Goal: Connect with others: Ask a question

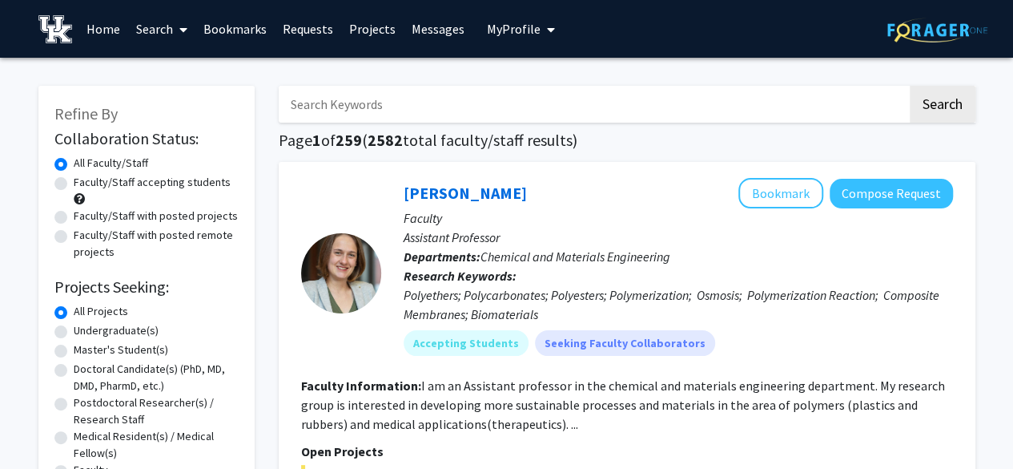
click at [259, 37] on link "Bookmarks" at bounding box center [234, 29] width 79 height 56
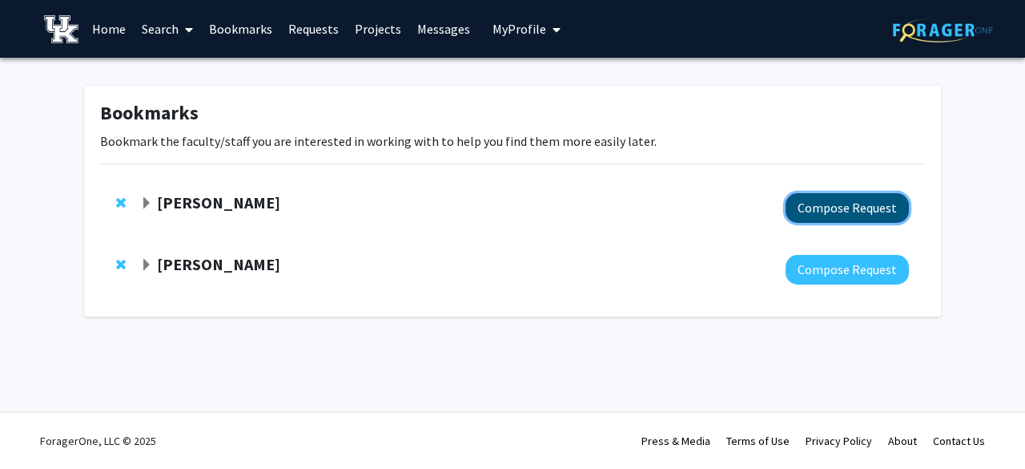
click at [802, 215] on button "Compose Request" at bounding box center [847, 208] width 123 height 30
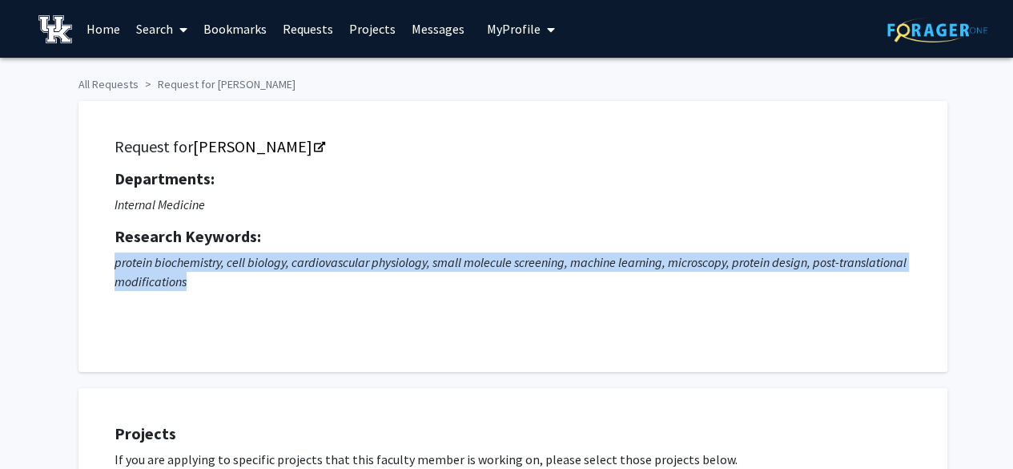
drag, startPoint x: 115, startPoint y: 268, endPoint x: 191, endPoint y: 281, distance: 77.2
click at [191, 281] on p "protein biochemistry, cell biology, cardiovascular physiology, small molecule s…" at bounding box center [513, 271] width 797 height 38
copy p "protein biochemistry, cell biology, cardiovascular physiology, small molecule s…"
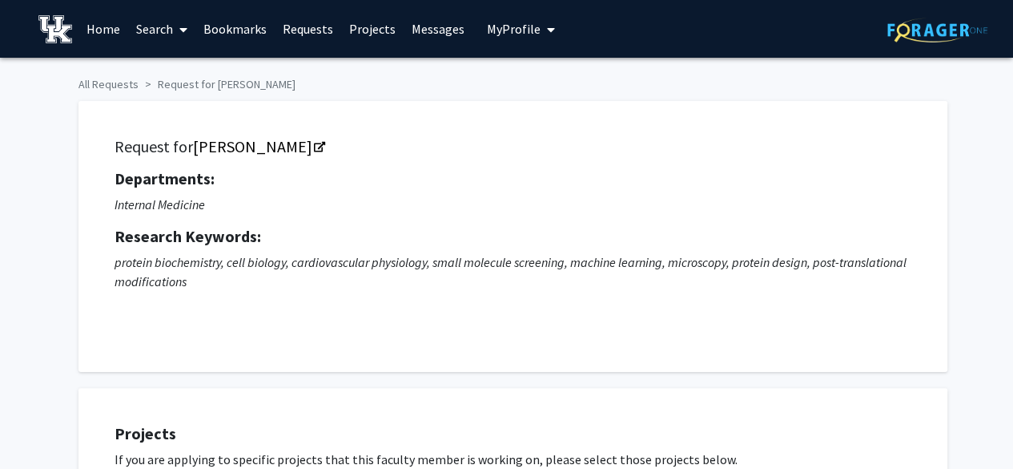
click at [344, 242] on h5 "Research Keywords:" at bounding box center [513, 236] width 797 height 19
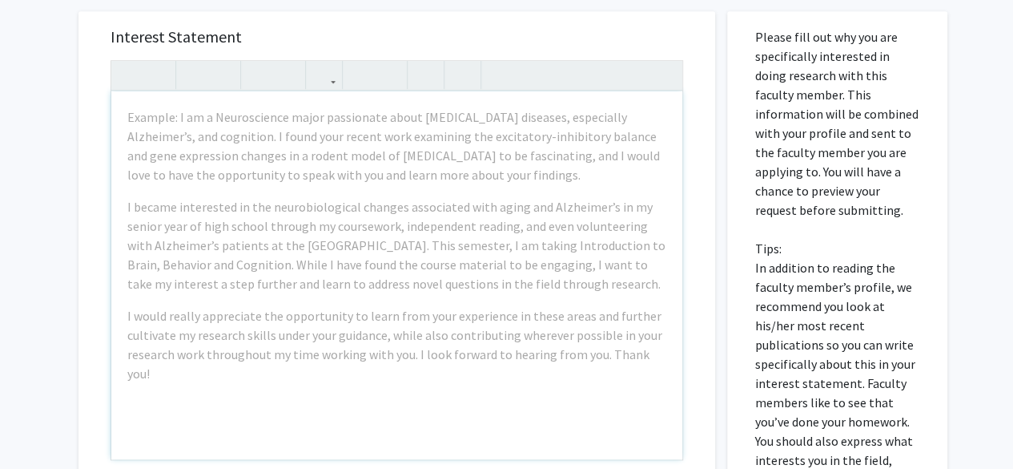
scroll to position [581, 0]
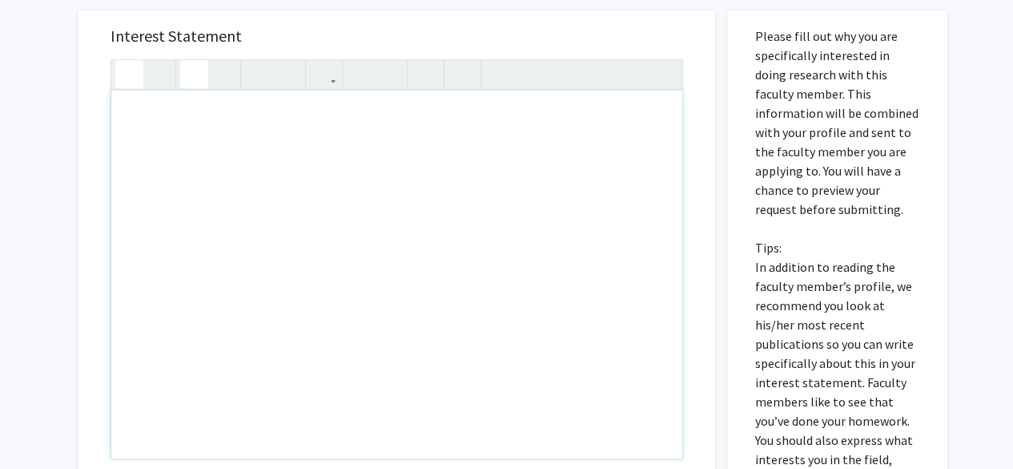
click at [129, 70] on icon "button" at bounding box center [130, 74] width 14 height 26
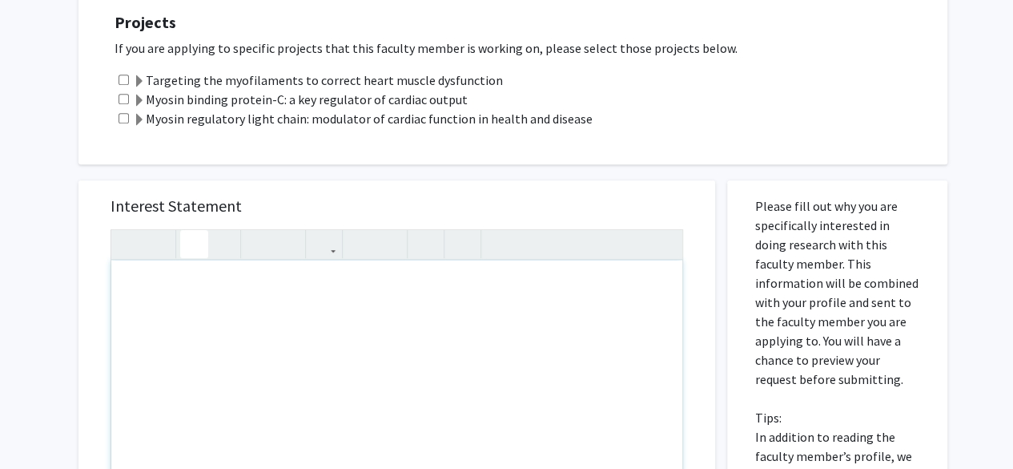
scroll to position [410, 0]
click at [231, 276] on div "Note to users with screen readers: Please press Alt+0 or Option+0 to deactivate…" at bounding box center [396, 445] width 571 height 368
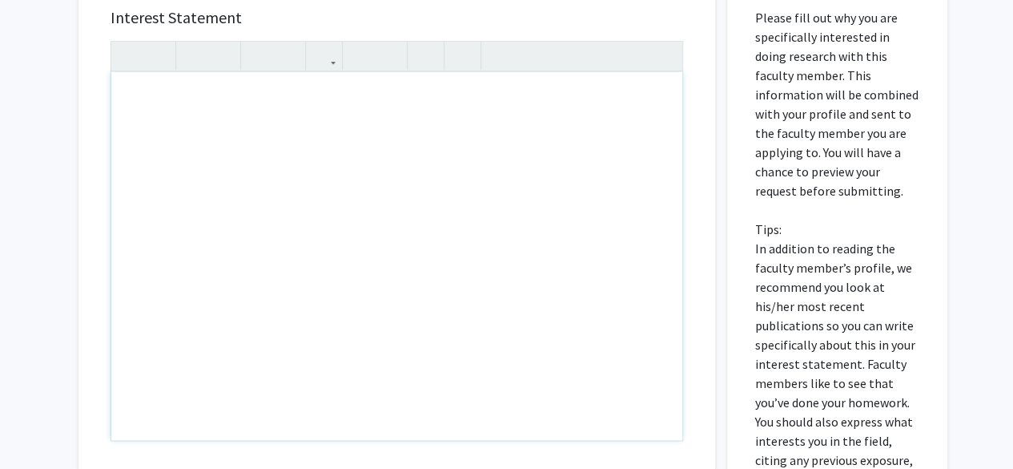
scroll to position [598, 0]
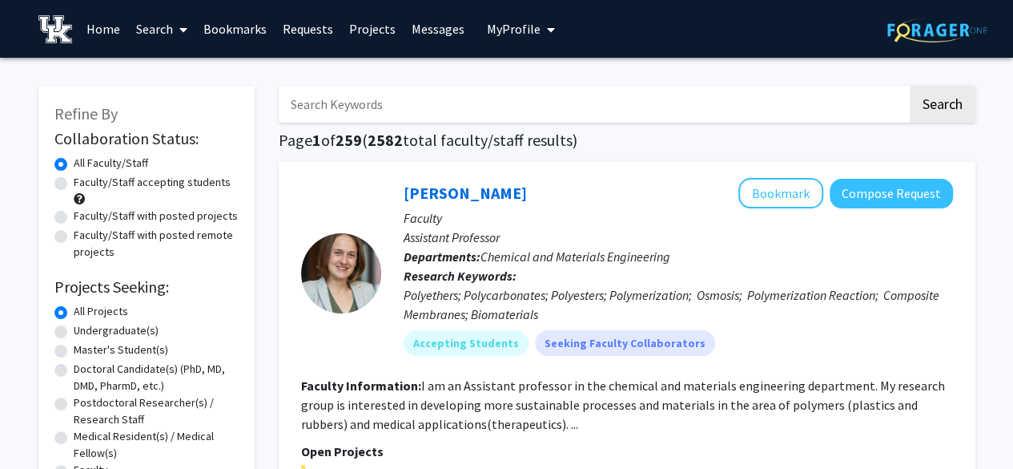
click at [232, 42] on link "Bookmarks" at bounding box center [234, 29] width 79 height 56
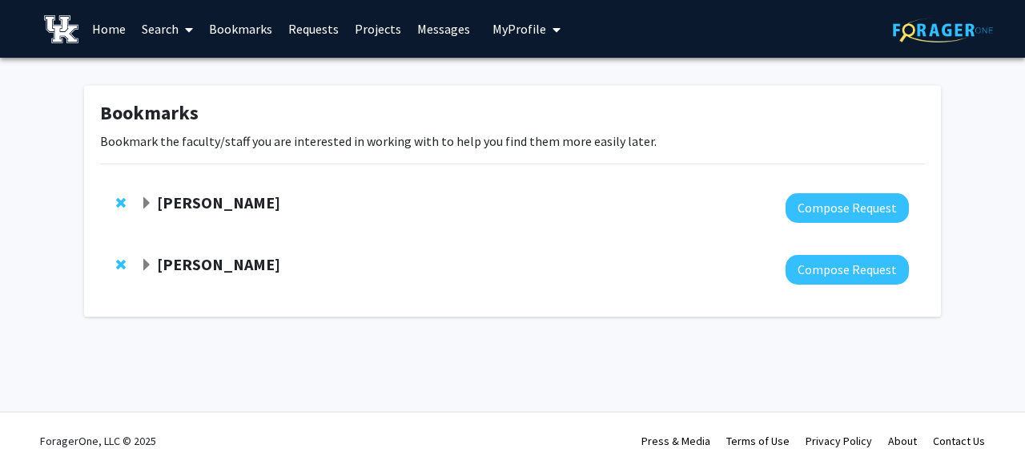
click at [242, 206] on strong "[PERSON_NAME]" at bounding box center [218, 202] width 123 height 20
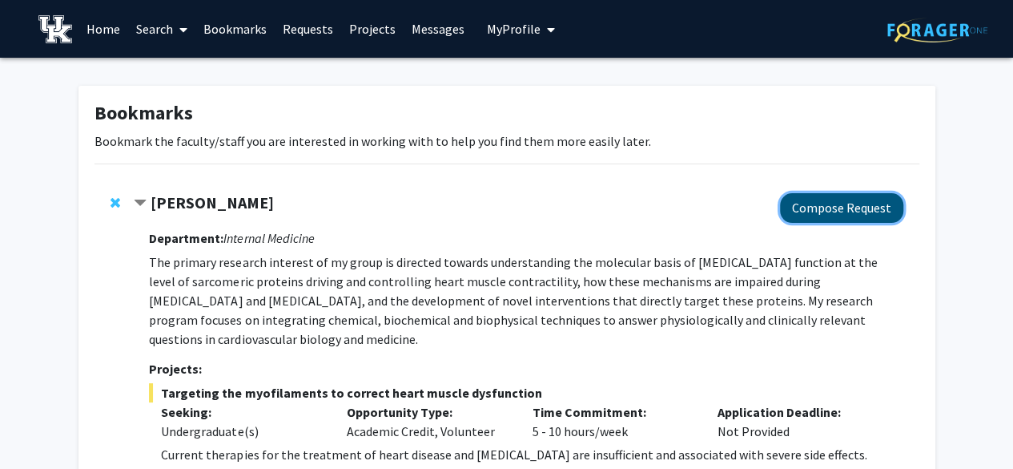
click at [867, 219] on button "Compose Request" at bounding box center [841, 208] width 123 height 30
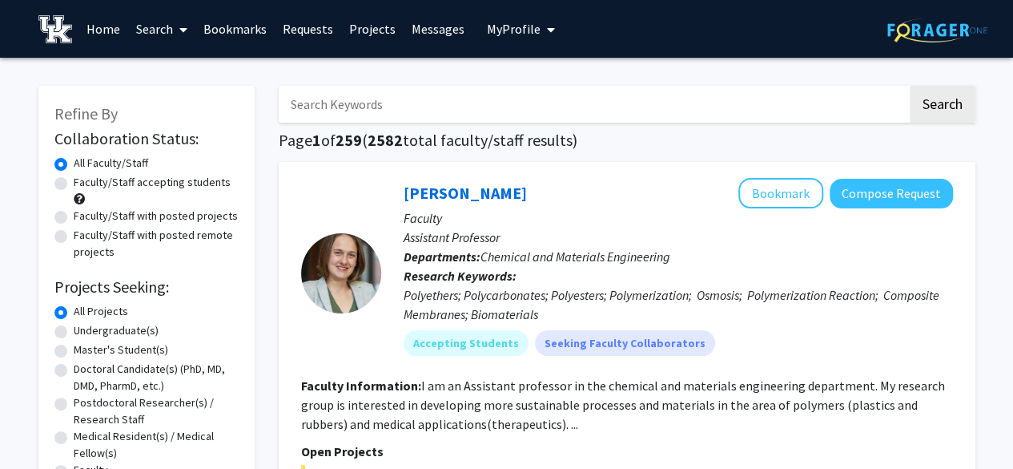
click at [501, 86] on input "Search Keywords" at bounding box center [593, 104] width 629 height 37
paste input "protein biochemistry, cell biology, cardiovascular physiology, small molecule s…"
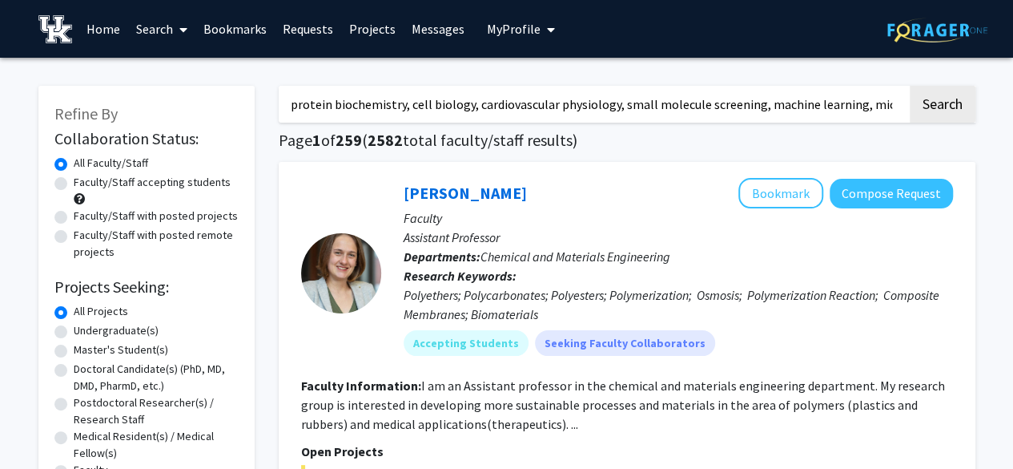
scroll to position [0, 287]
type input "protein biochemistry, cell biology, cardiovascular physiology, small molecule s…"
click at [910, 86] on button "Search" at bounding box center [943, 104] width 66 height 37
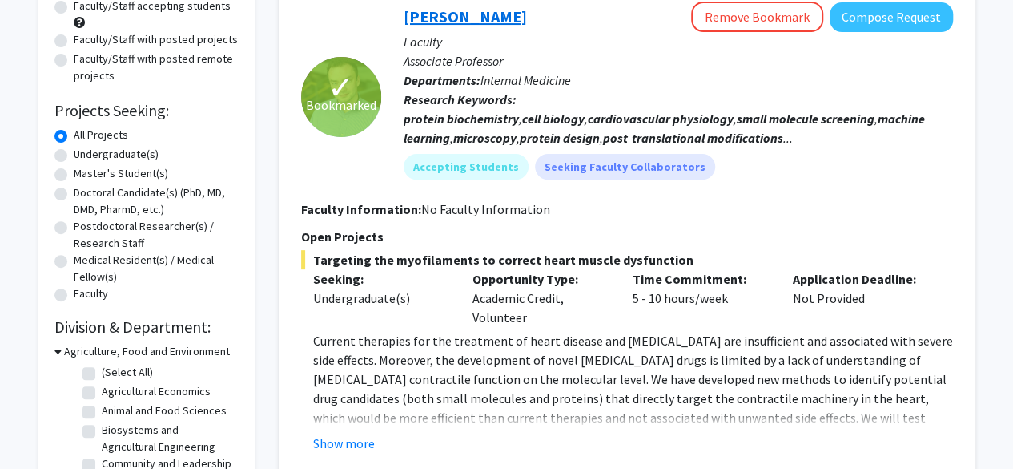
click at [524, 18] on link "[PERSON_NAME]" at bounding box center [465, 16] width 123 height 20
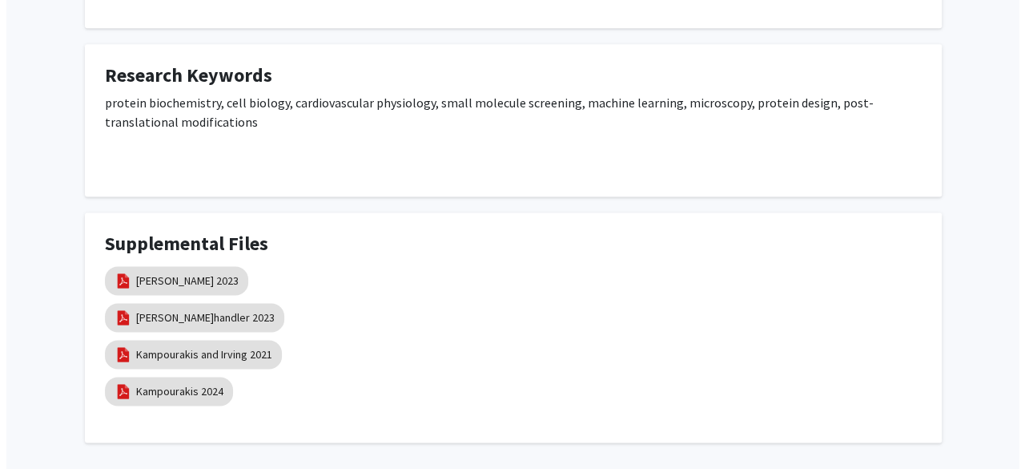
scroll to position [1137, 0]
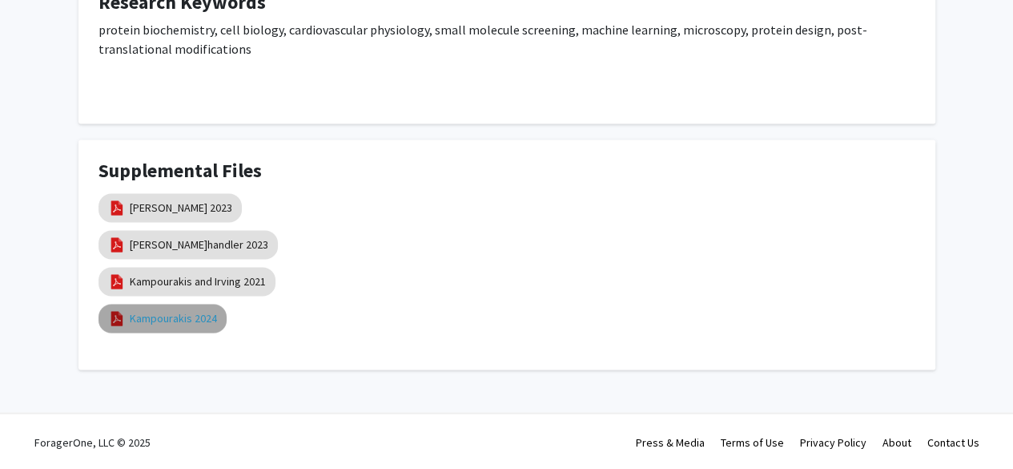
click at [176, 313] on link "Kampourakis 2024" at bounding box center [173, 318] width 87 height 17
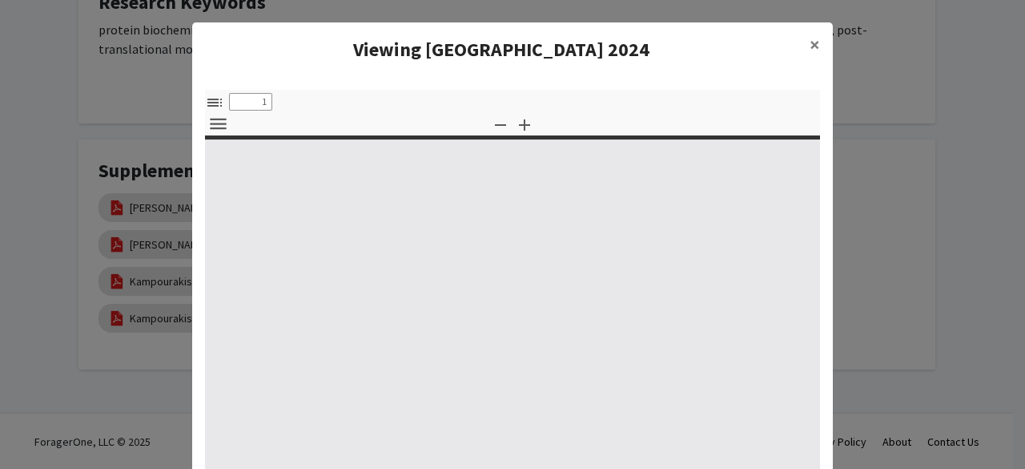
select select "custom"
type input "0"
select select "custom"
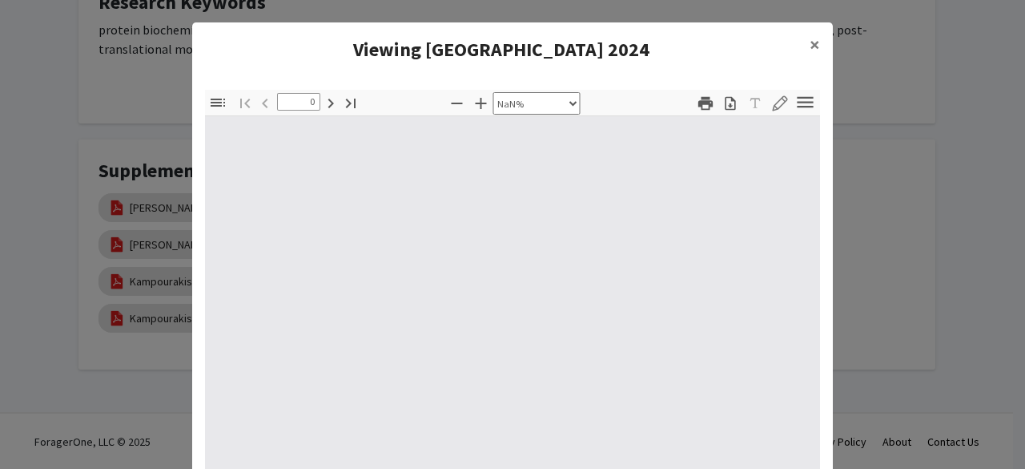
type input "1"
select select "auto"
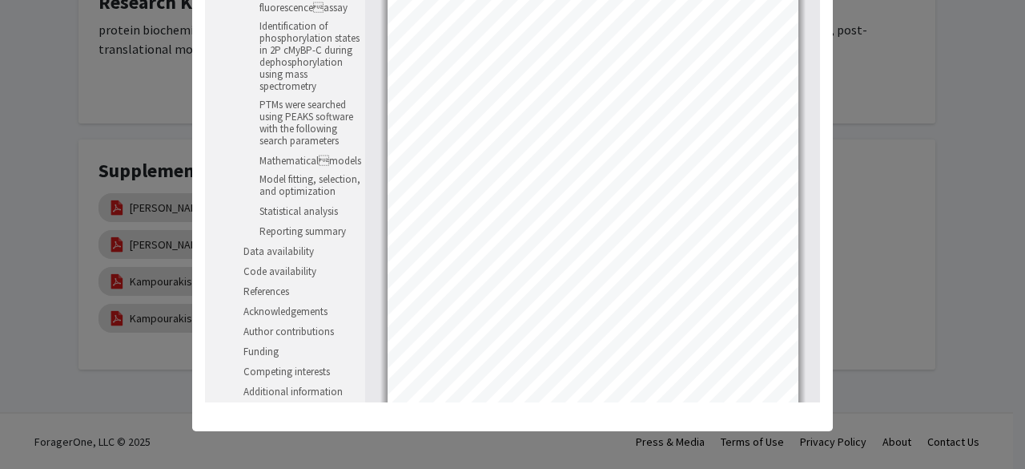
scroll to position [569, 0]
click at [272, 241] on link "Reporting summary" at bounding box center [309, 231] width 107 height 19
type input "14"
select select "custom"
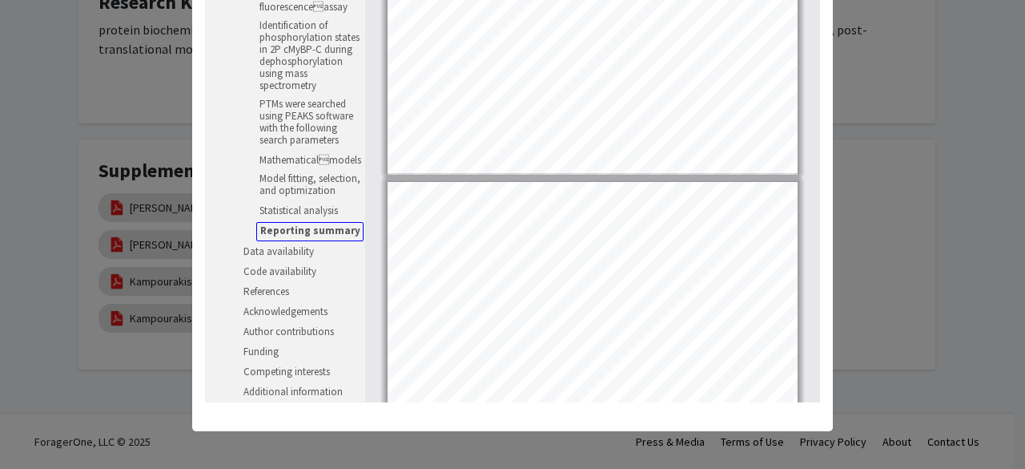
type input "13"
select select "custom"
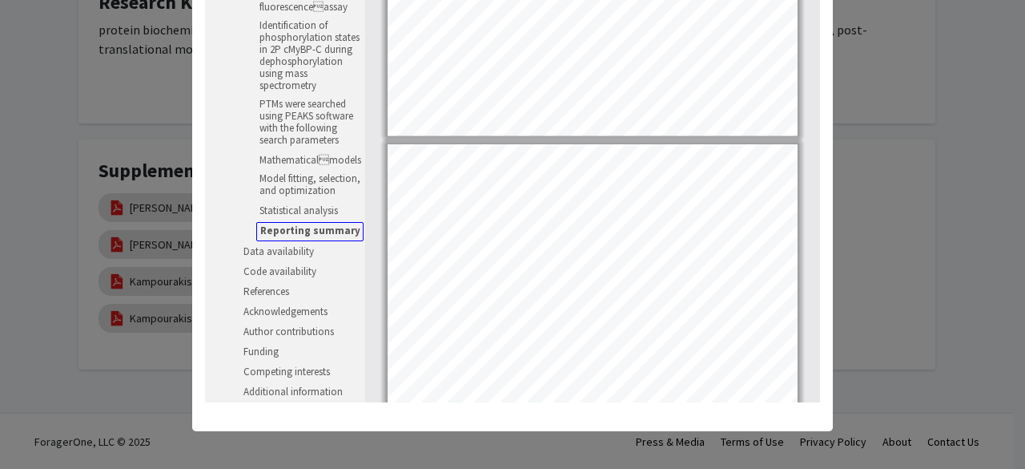
type input "12"
select select "custom"
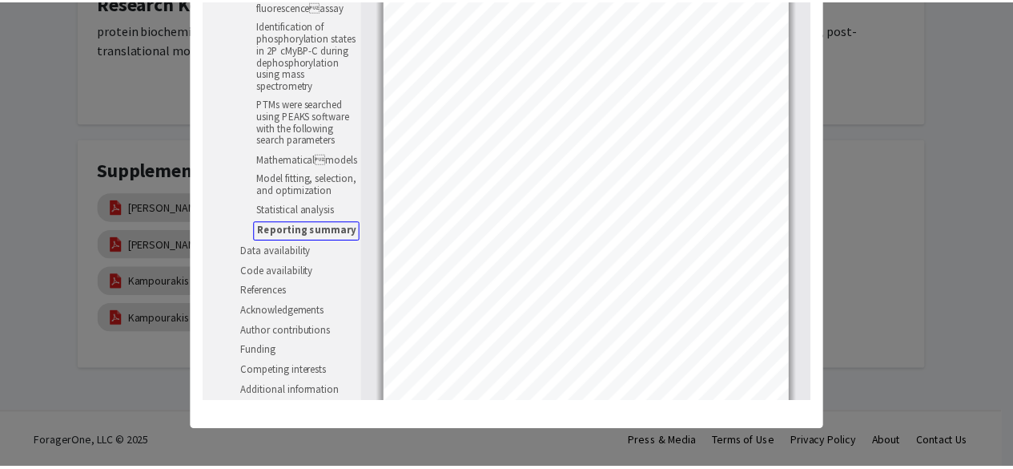
scroll to position [6139, 0]
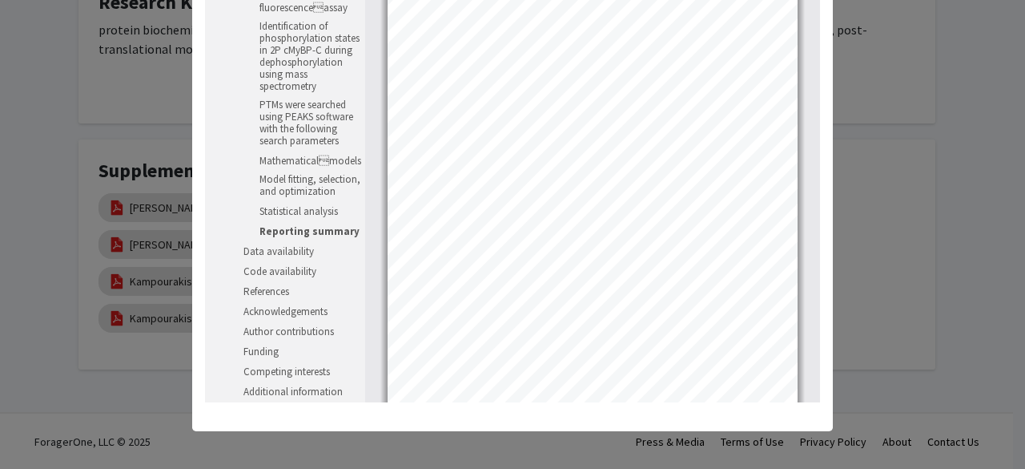
click at [849, 156] on modal-container "Viewing Kampourakis 2024 × Thumbnails Document Outline Attachments Layers Curre…" at bounding box center [512, 234] width 1025 height 469
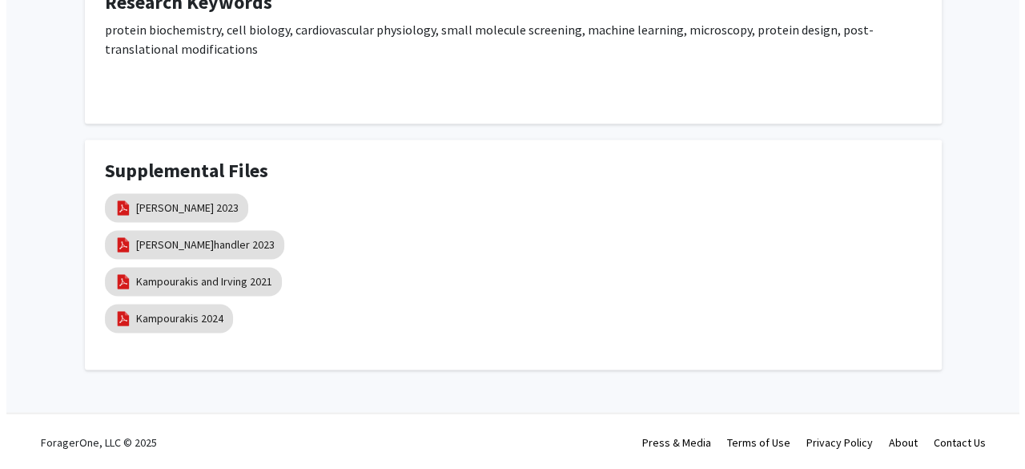
scroll to position [1094, 0]
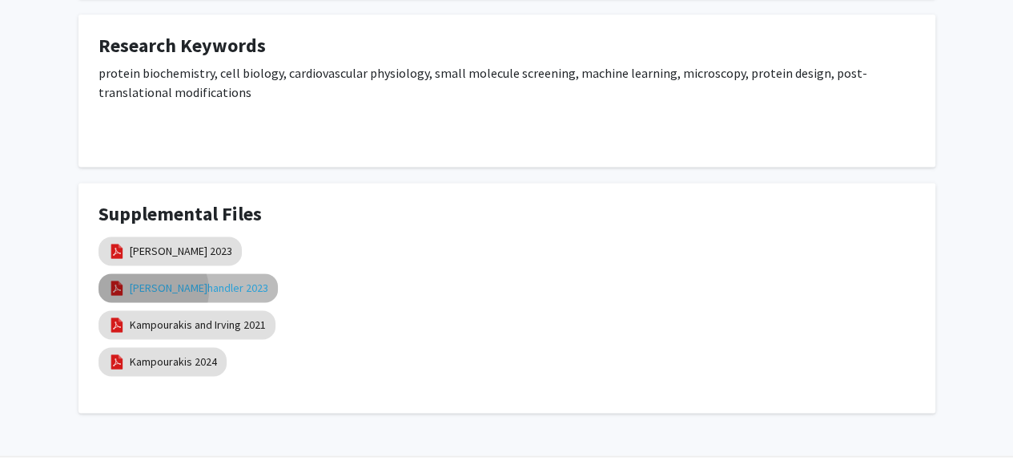
click at [152, 290] on link "Chandler 2023" at bounding box center [199, 288] width 139 height 17
select select "custom"
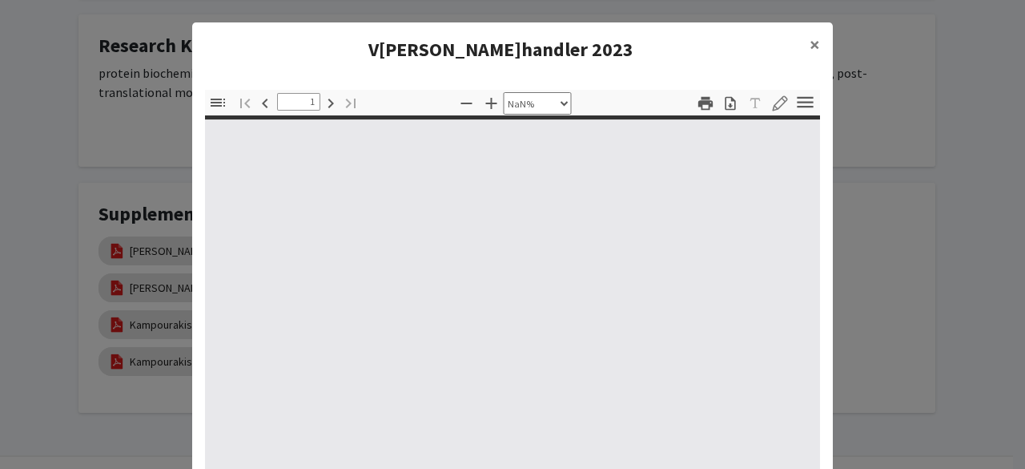
type input "0"
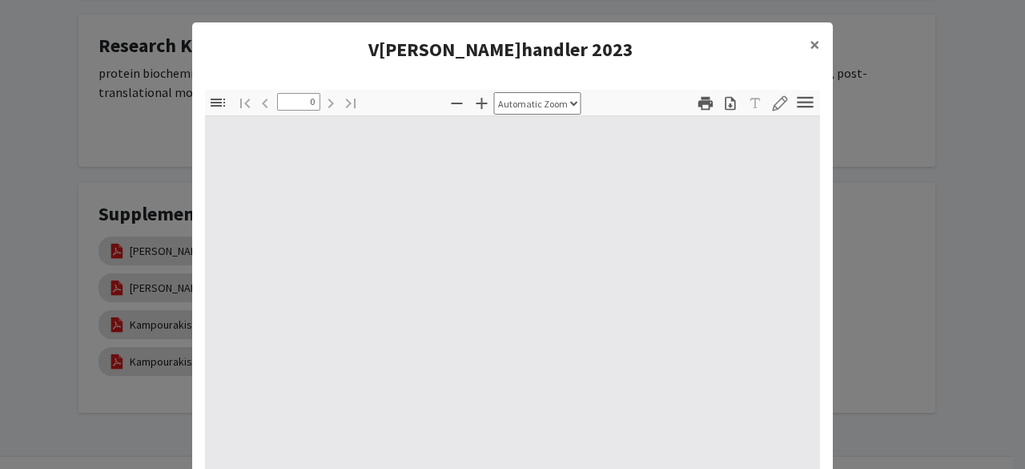
select select "custom"
type input "1"
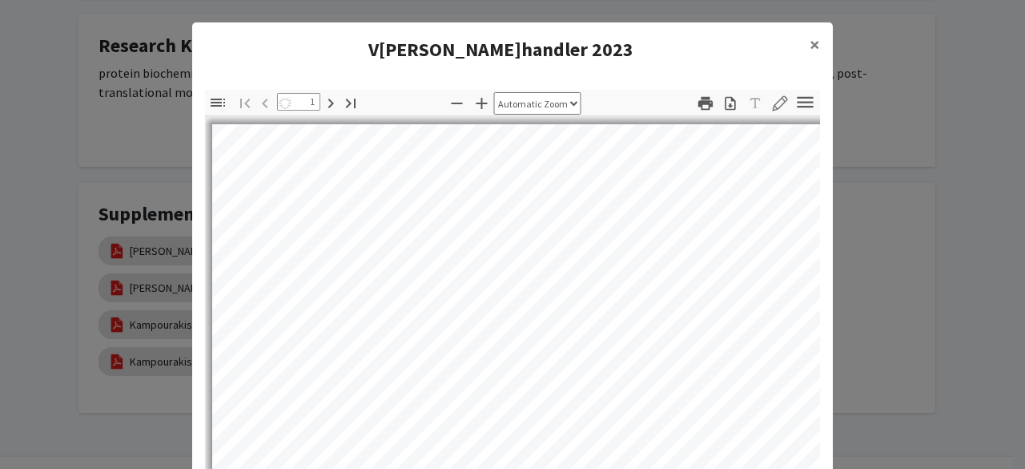
select select "auto"
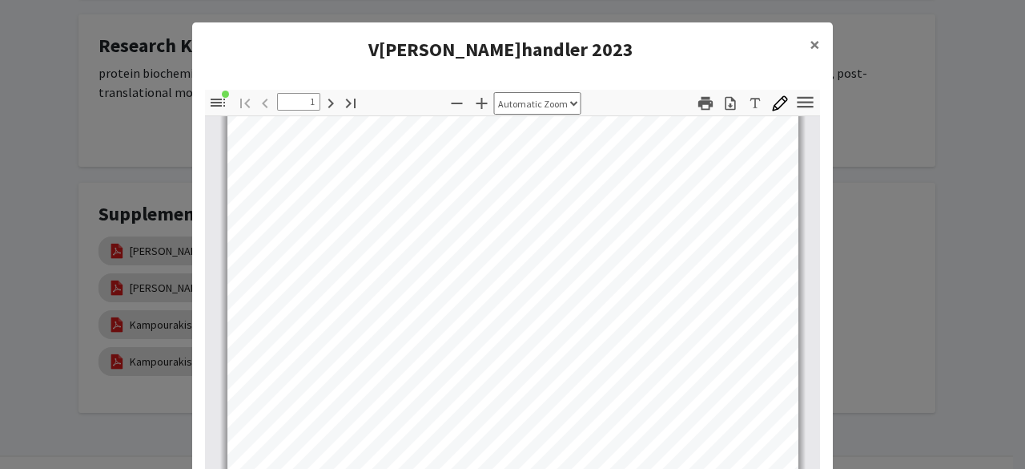
scroll to position [19, 0]
click at [810, 46] on span "×" at bounding box center [815, 44] width 10 height 25
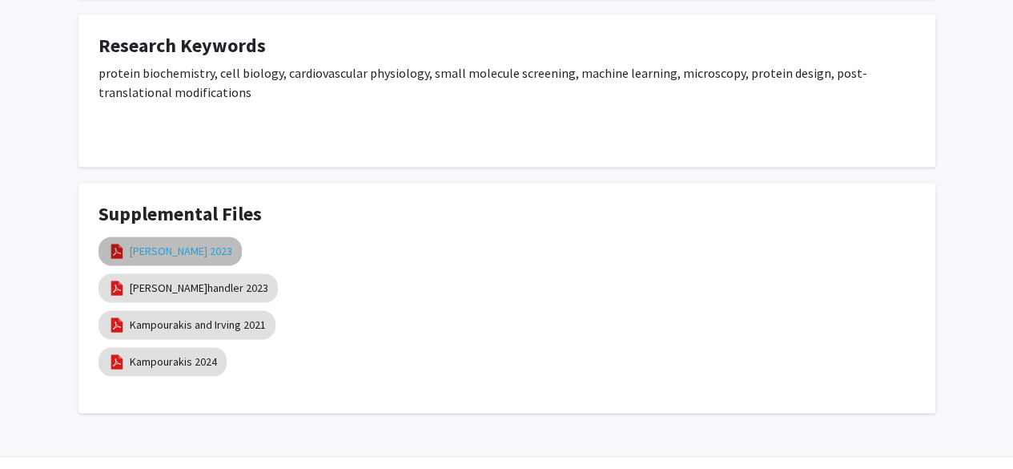
click at [171, 247] on link "Parijat 2023" at bounding box center [181, 251] width 103 height 17
select select "custom"
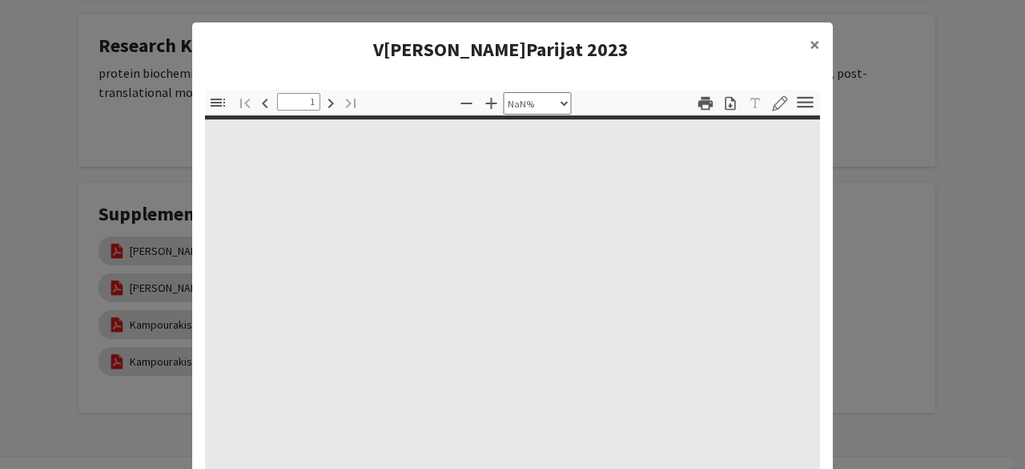
type input "0"
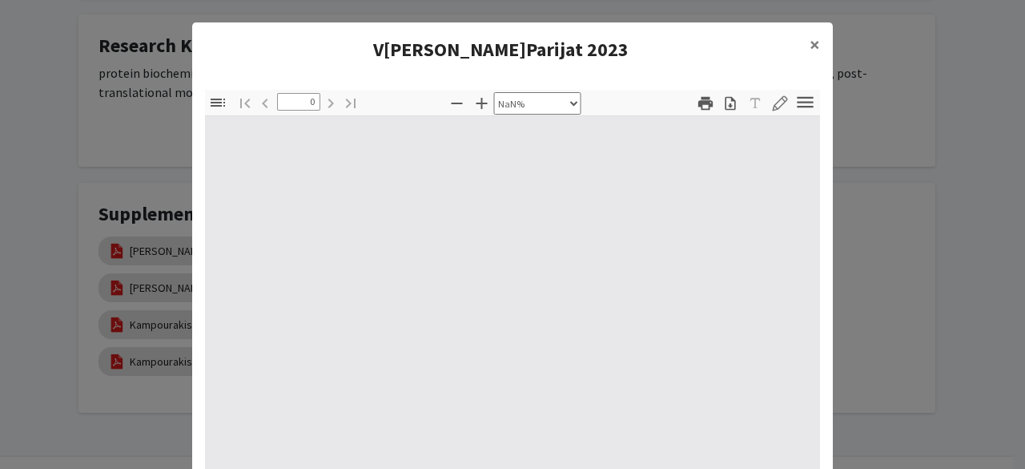
select select "auto"
type input "1"
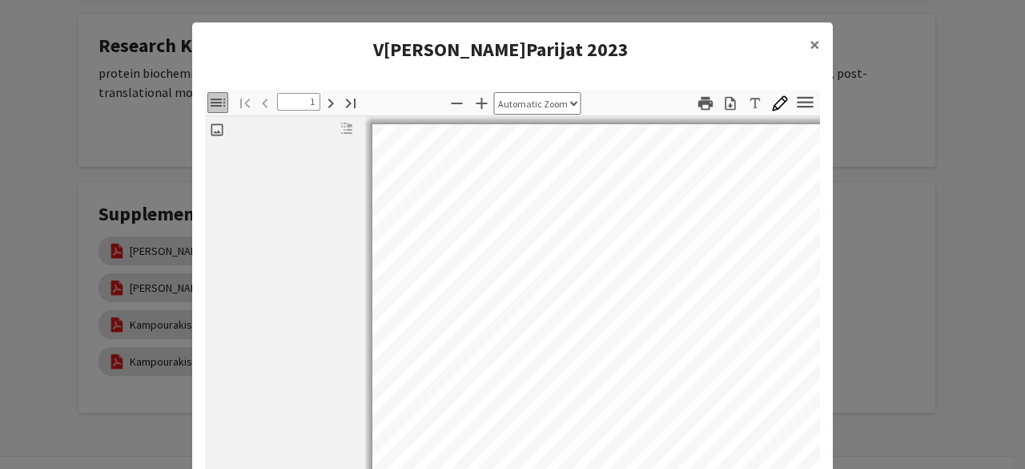
select select "custom"
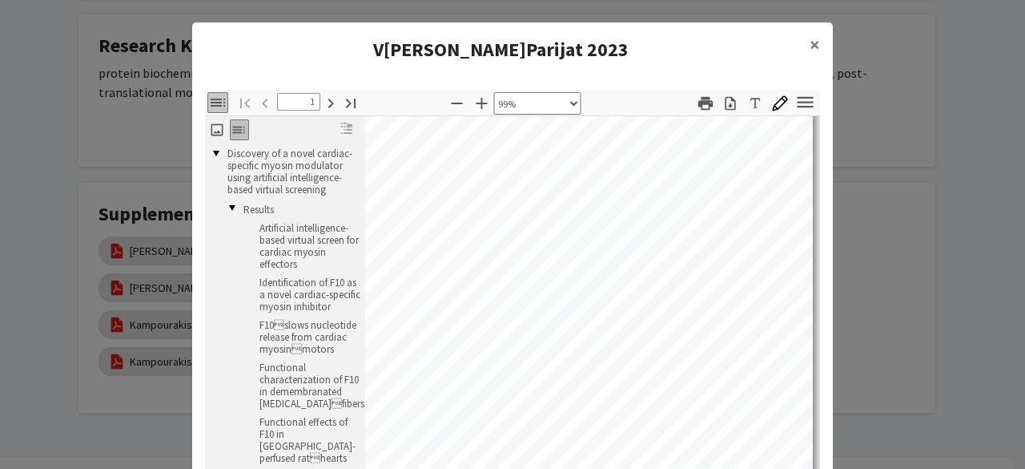
scroll to position [311, 195]
click at [816, 41] on button "×" at bounding box center [815, 44] width 36 height 45
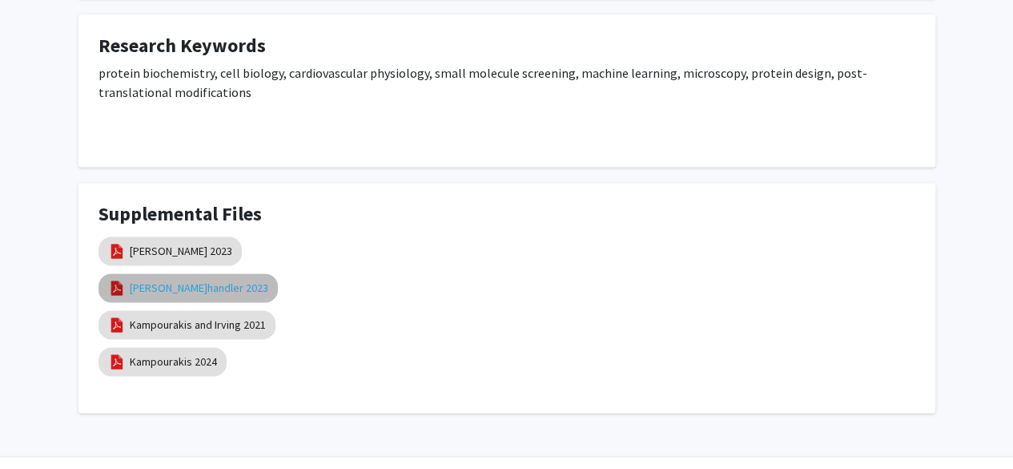
click at [173, 288] on link "Chandler 2023" at bounding box center [199, 288] width 139 height 17
select select "custom"
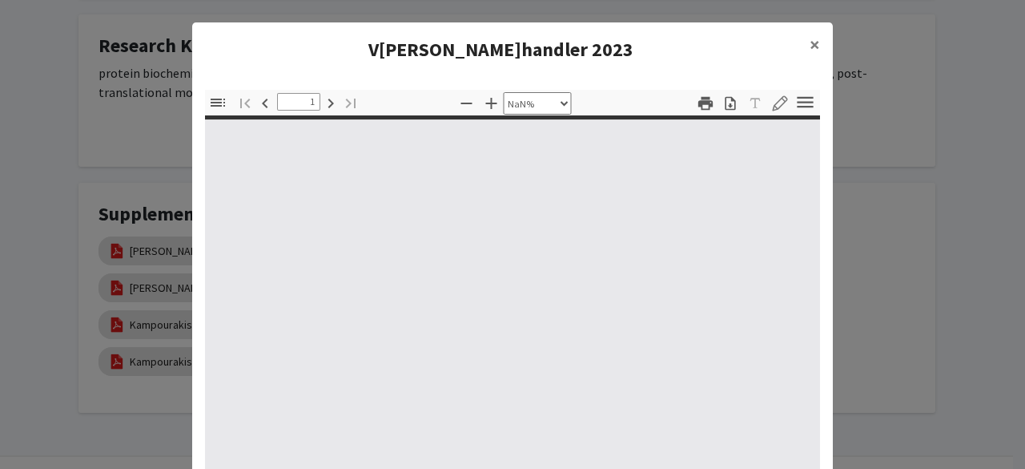
type input "0"
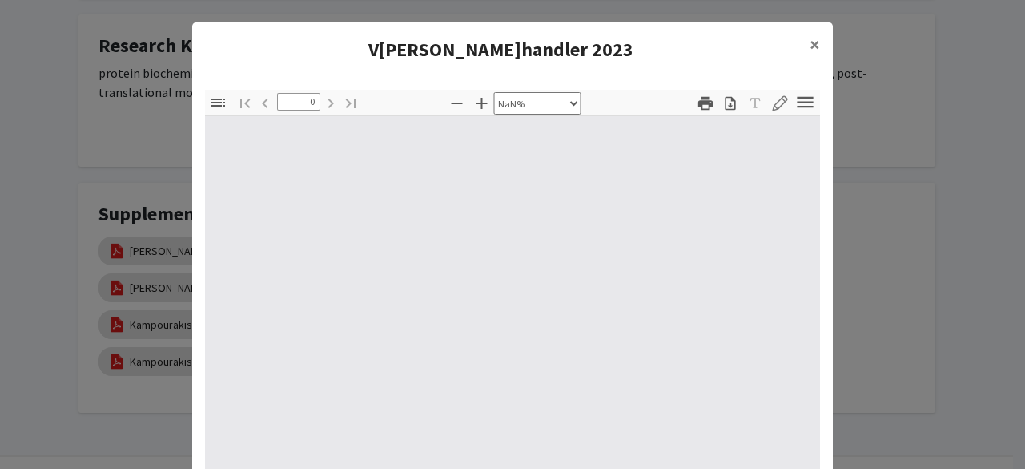
select select "auto"
type input "1"
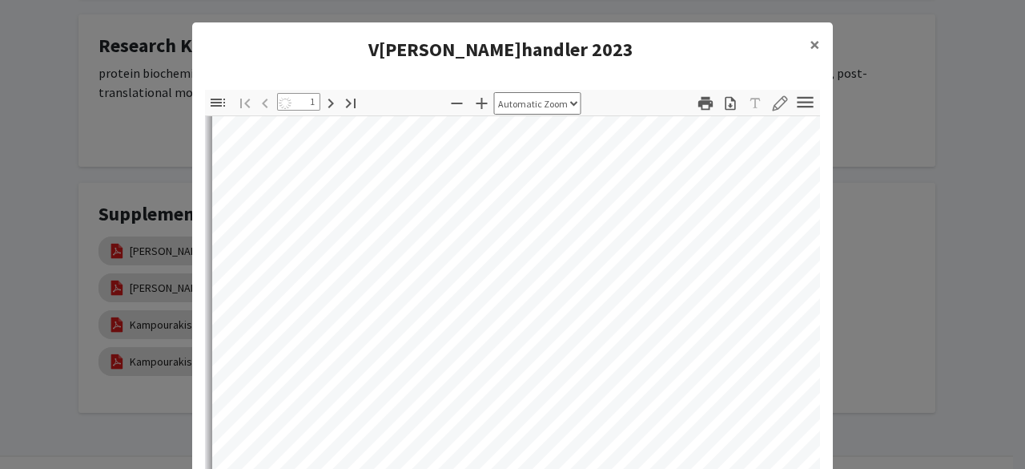
select select "auto"
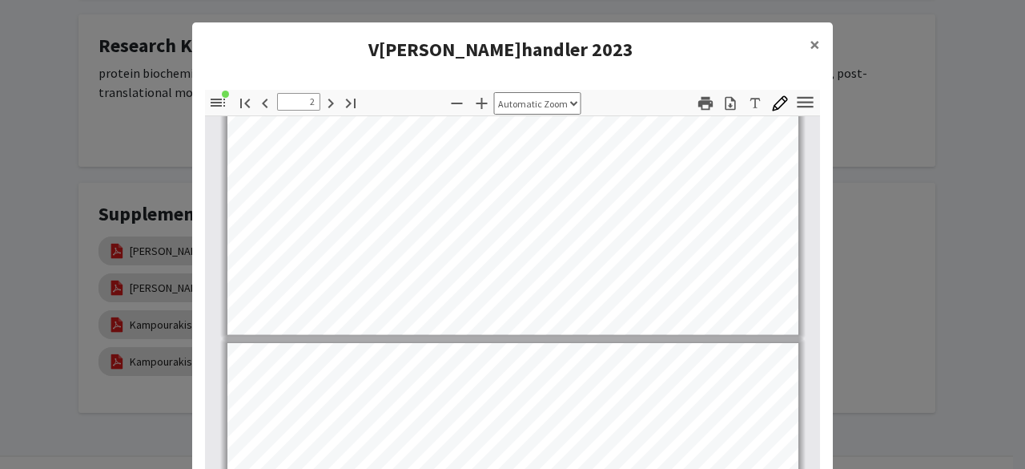
type input "1"
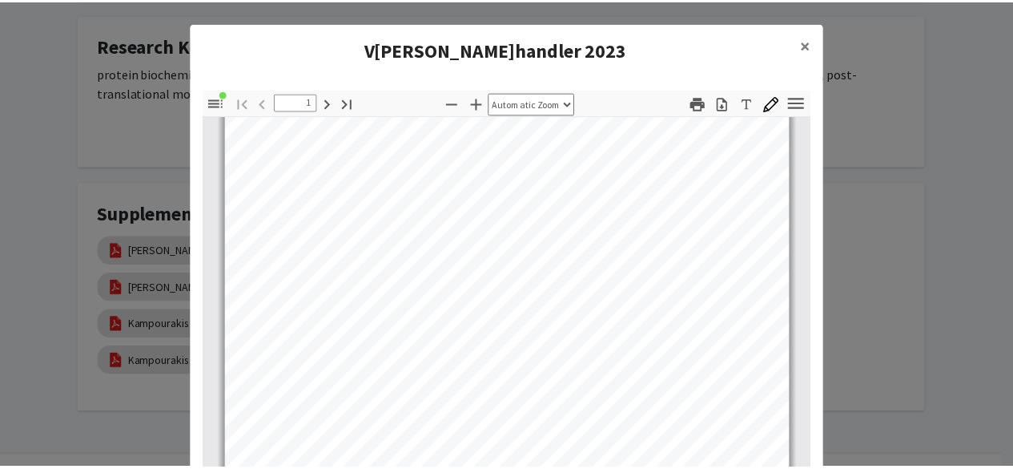
scroll to position [0, 0]
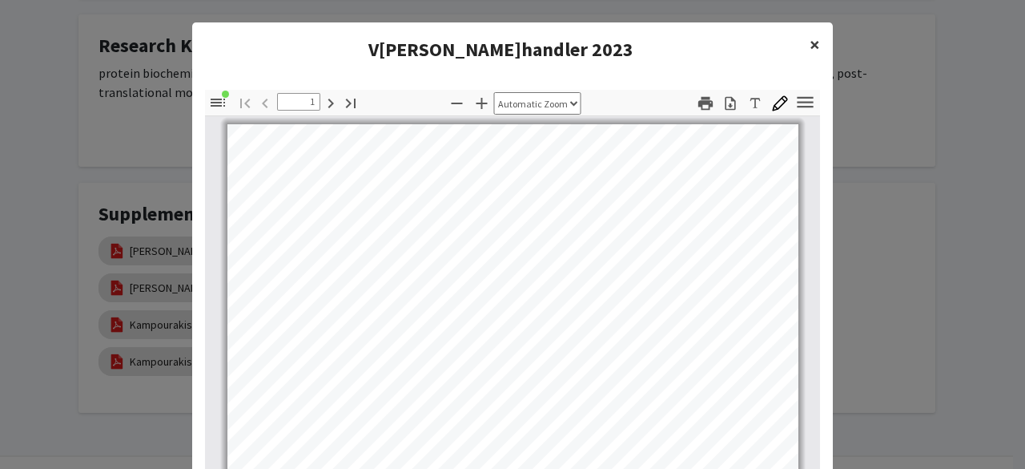
click at [811, 47] on span "×" at bounding box center [815, 44] width 10 height 25
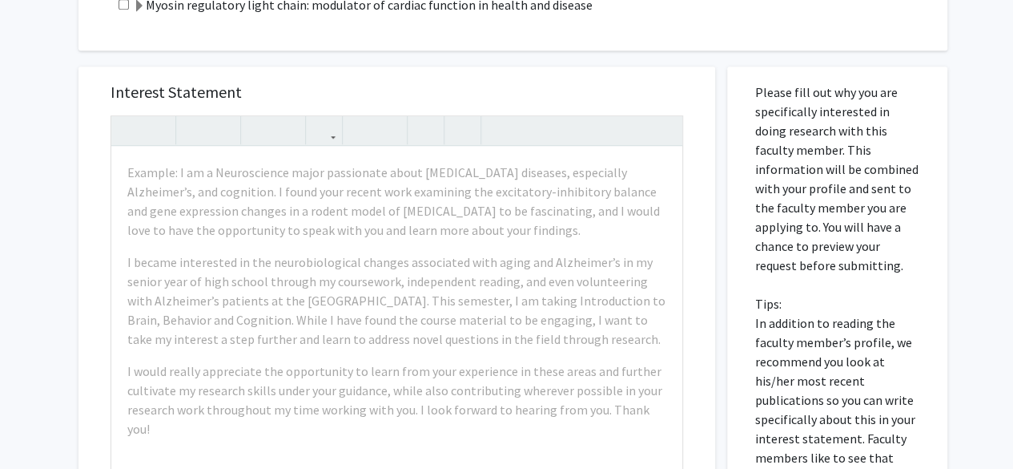
scroll to position [525, 0]
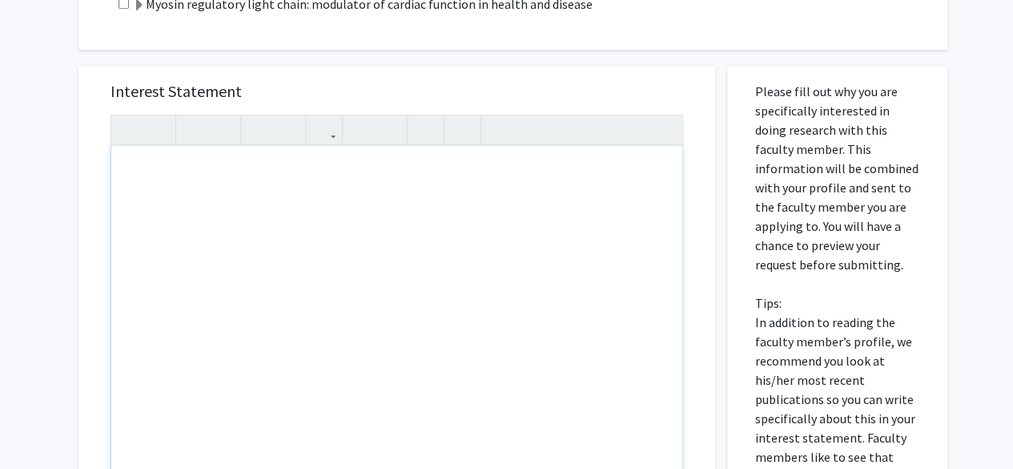
click at [342, 199] on div "Note to users with screen readers: Please press Alt+0 or Option+0 to deactivate…" at bounding box center [396, 330] width 571 height 368
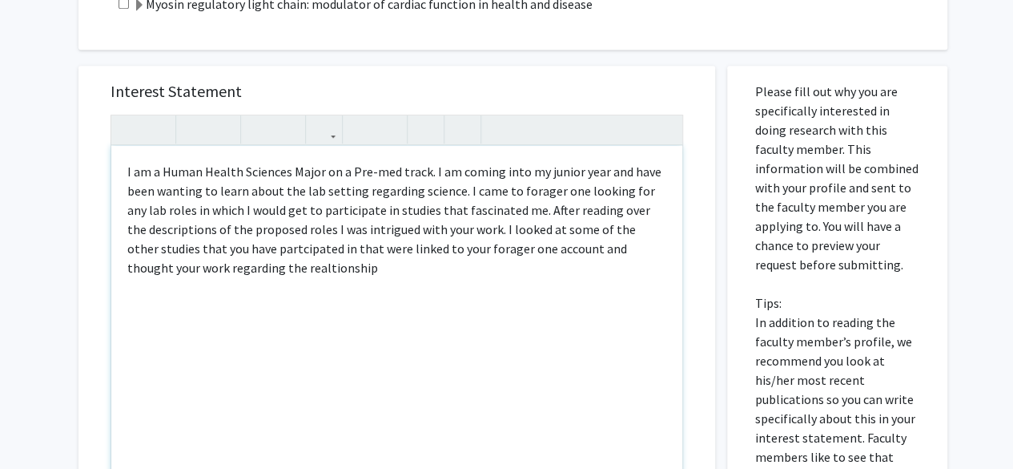
click at [257, 275] on div "I am a Human Health Sciences Major on a Pre-med track. I am coming into my juni…" at bounding box center [396, 330] width 571 height 368
click at [264, 275] on div "I am a Human Health Sciences Major on a Pre-med track. I am coming into my juni…" at bounding box center [396, 330] width 571 height 368
click at [360, 266] on div "I am a Human Health Sciences Major on a Pre-med track. I am coming into my juni…" at bounding box center [396, 330] width 571 height 368
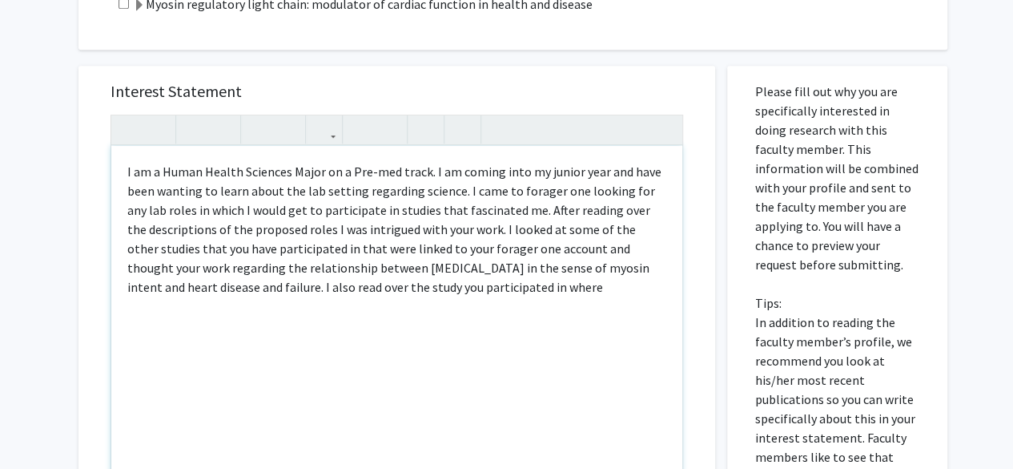
type textarea "I am a Human Health Sciences Major on a Pre-med track. I am coming into my juni…"
